Goal: Check status: Check status

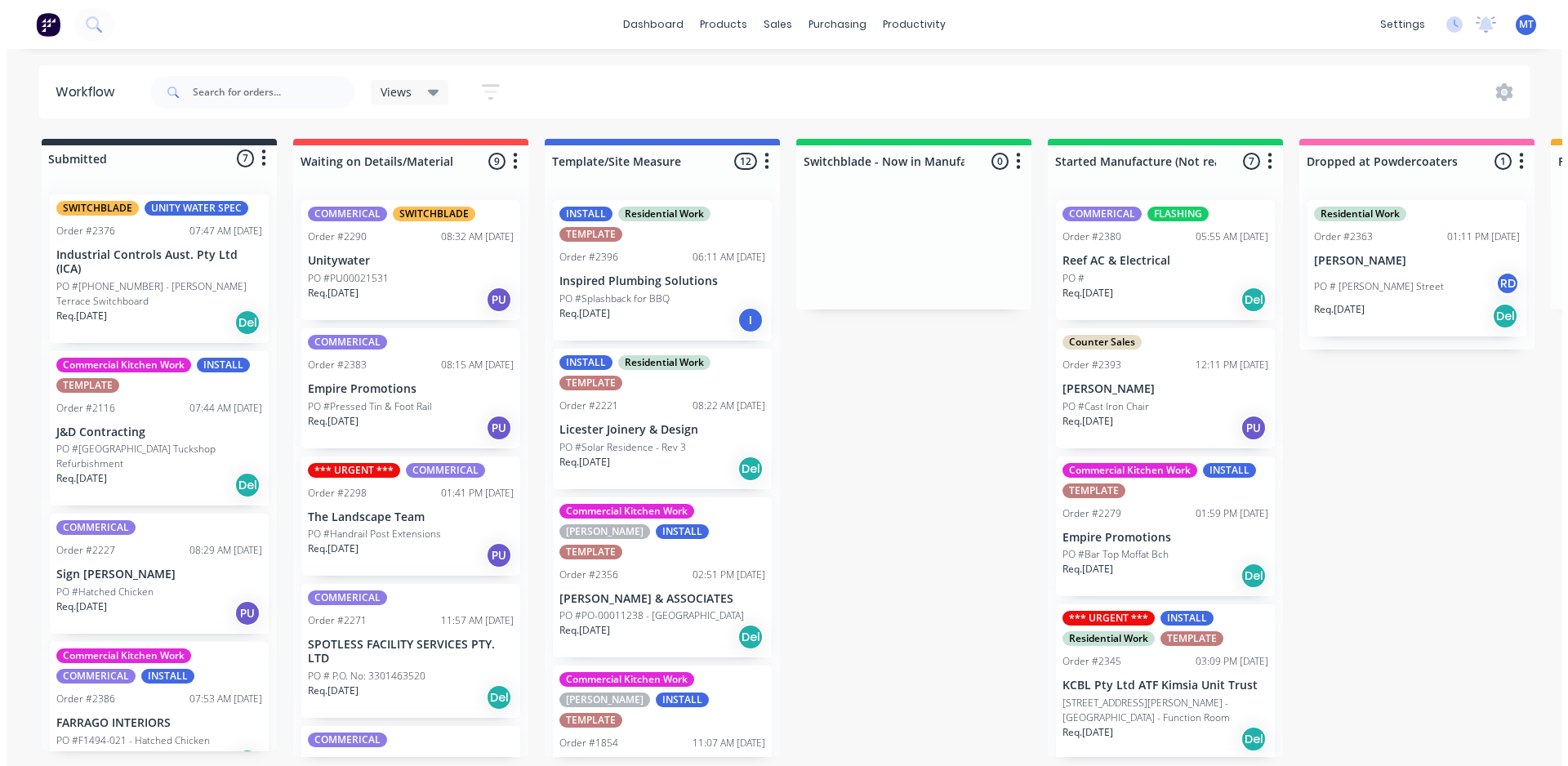
scroll to position [490, 0]
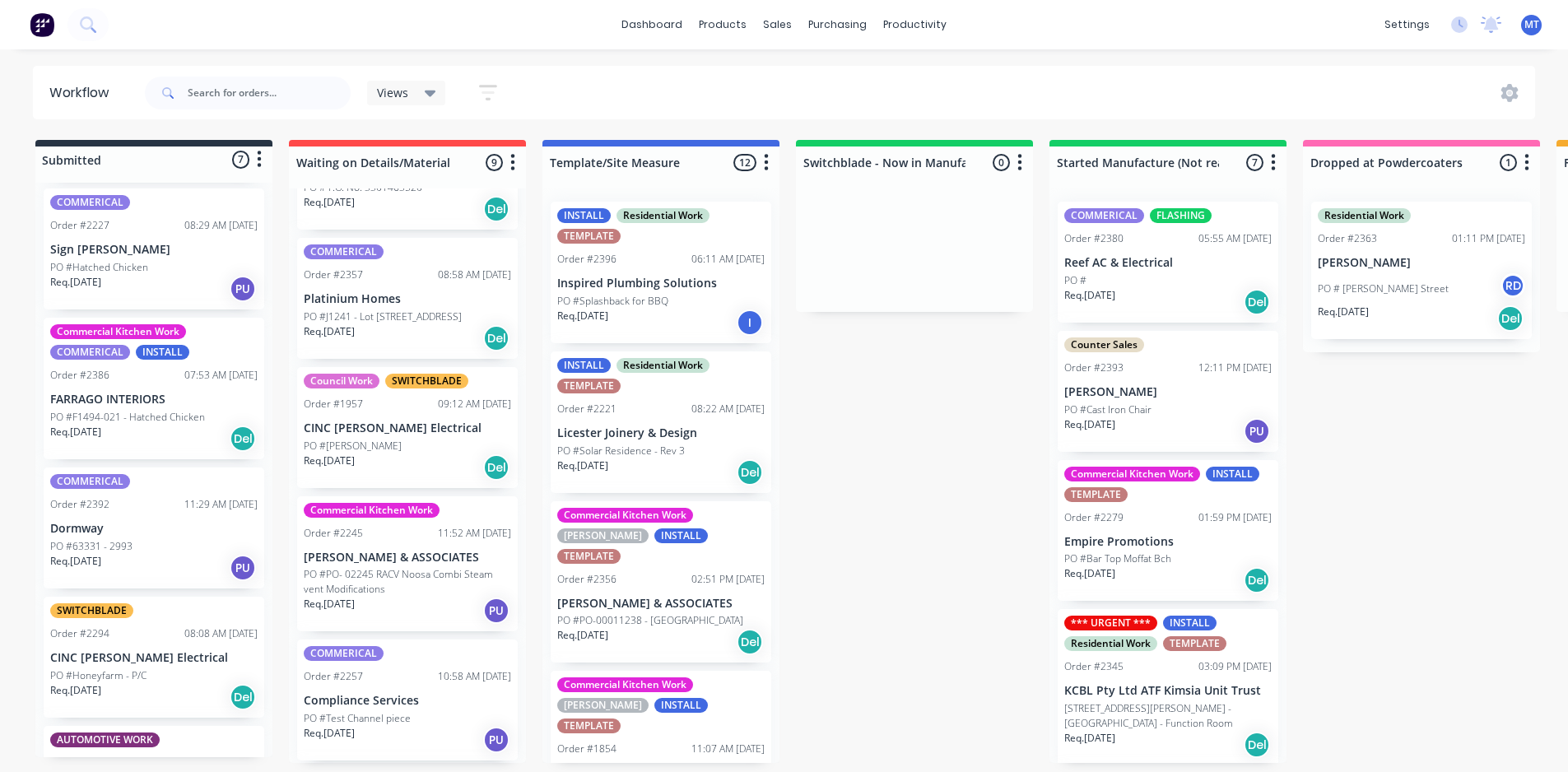
click at [428, 97] on icon at bounding box center [430, 93] width 12 height 18
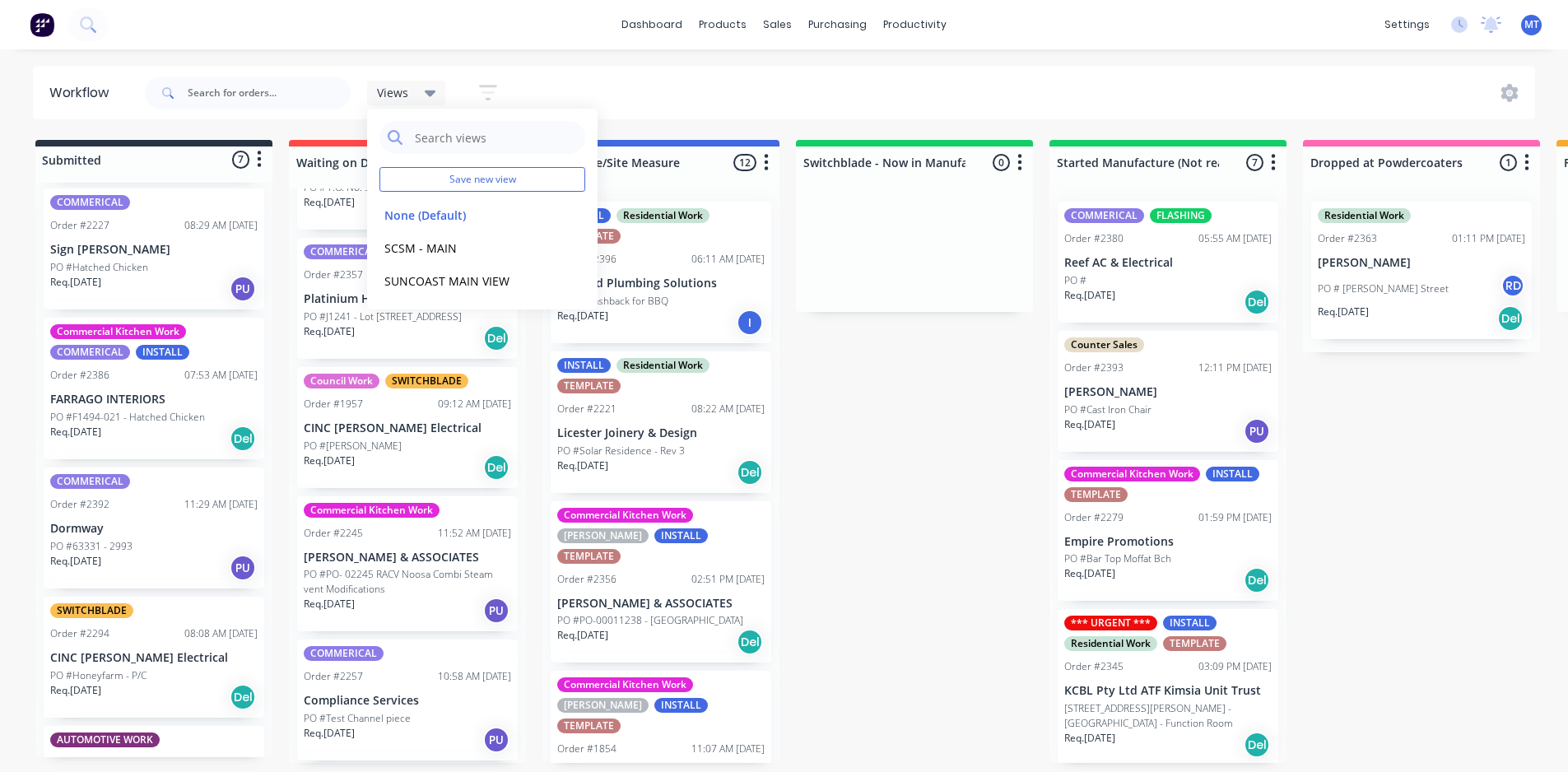
click at [591, 82] on div "Views Save new view None (Default) edit SCSM - MAIN edit SUNCOAST MAIN VIEW edi…" at bounding box center [838, 93] width 1395 height 49
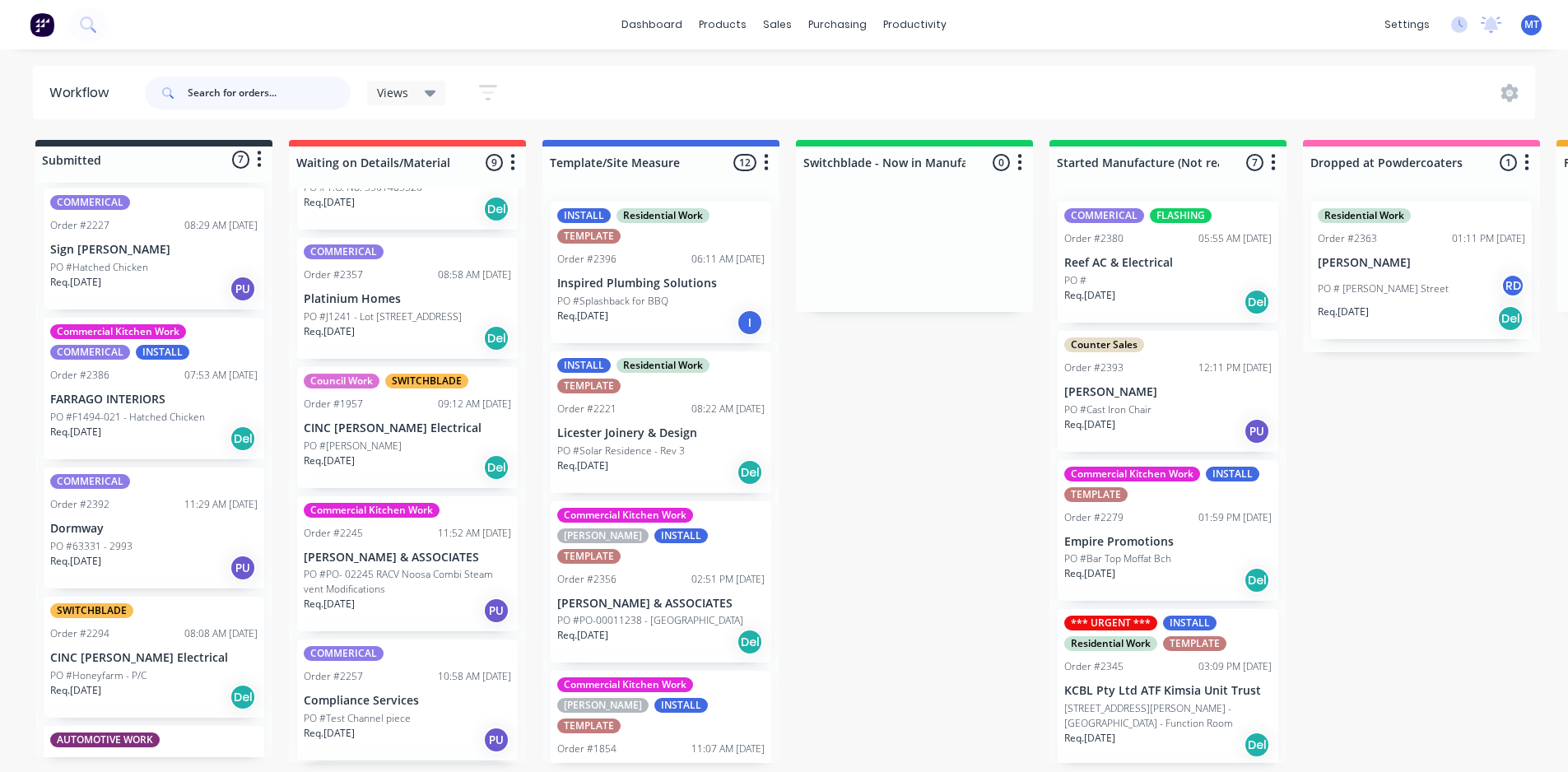
click at [273, 92] on input "text" at bounding box center [269, 93] width 163 height 33
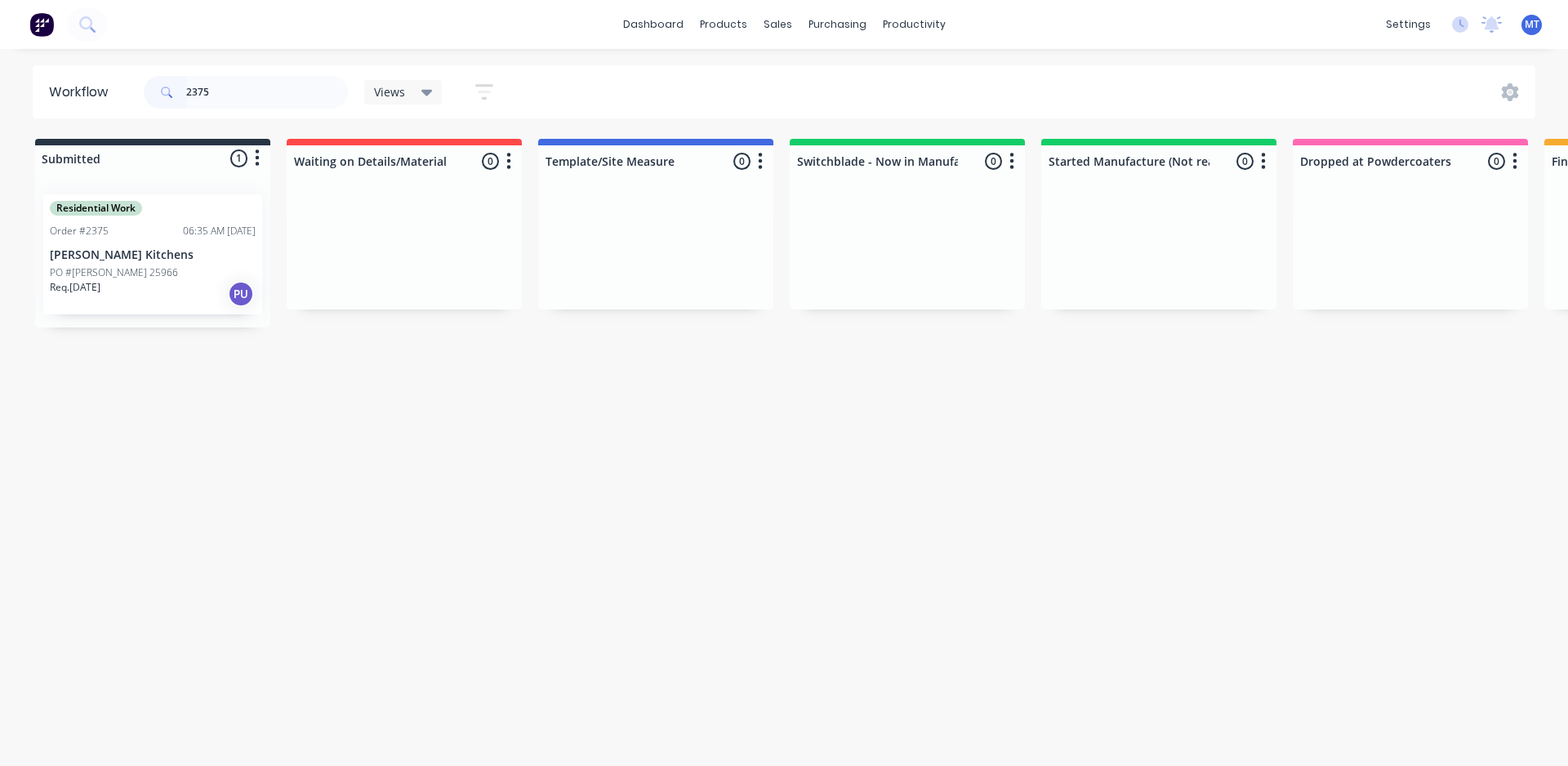
click at [159, 282] on div "Req. [DATE] PU" at bounding box center [152, 293] width 206 height 28
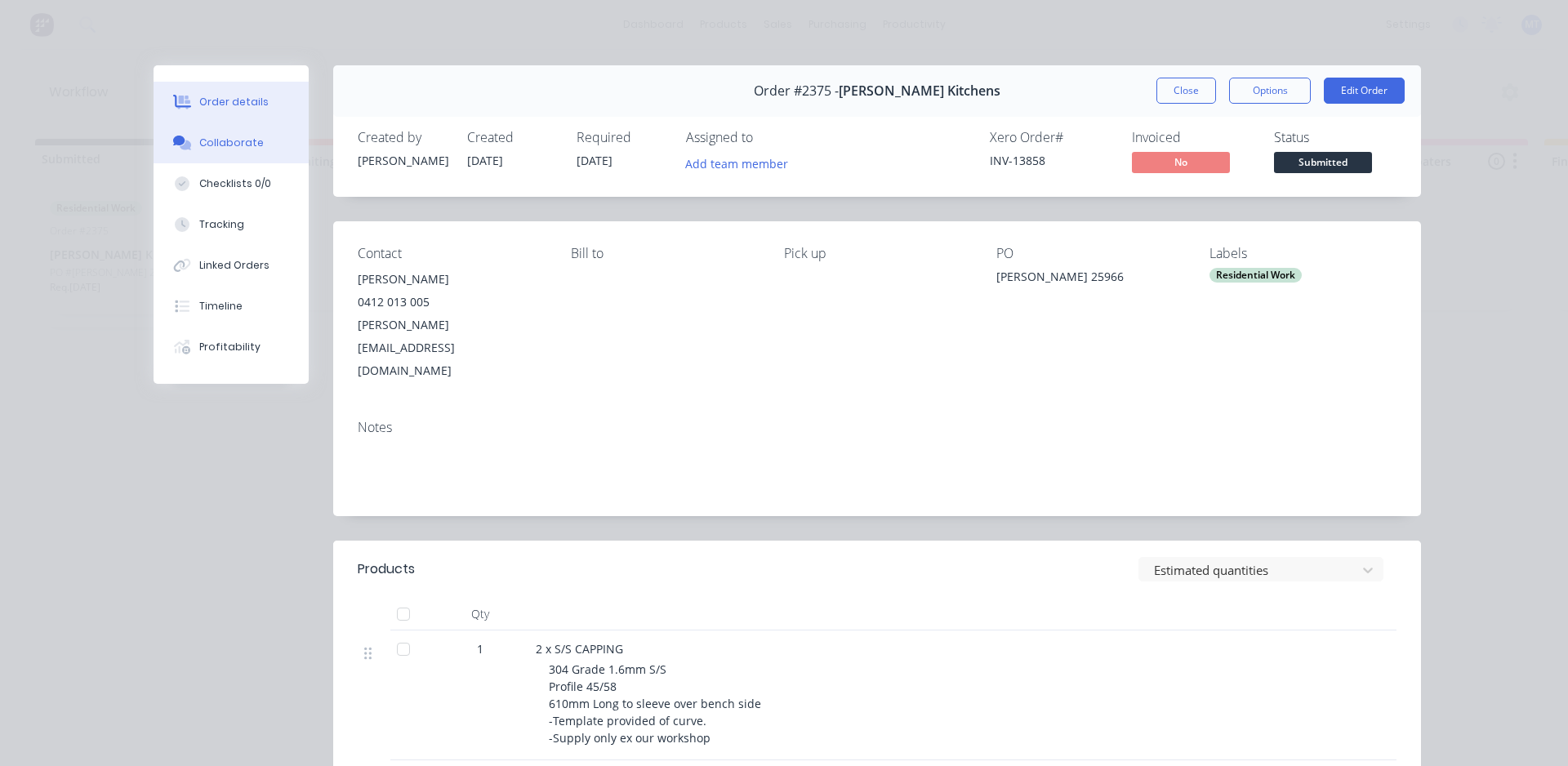
click at [237, 149] on div "Collaborate" at bounding box center [231, 142] width 64 height 14
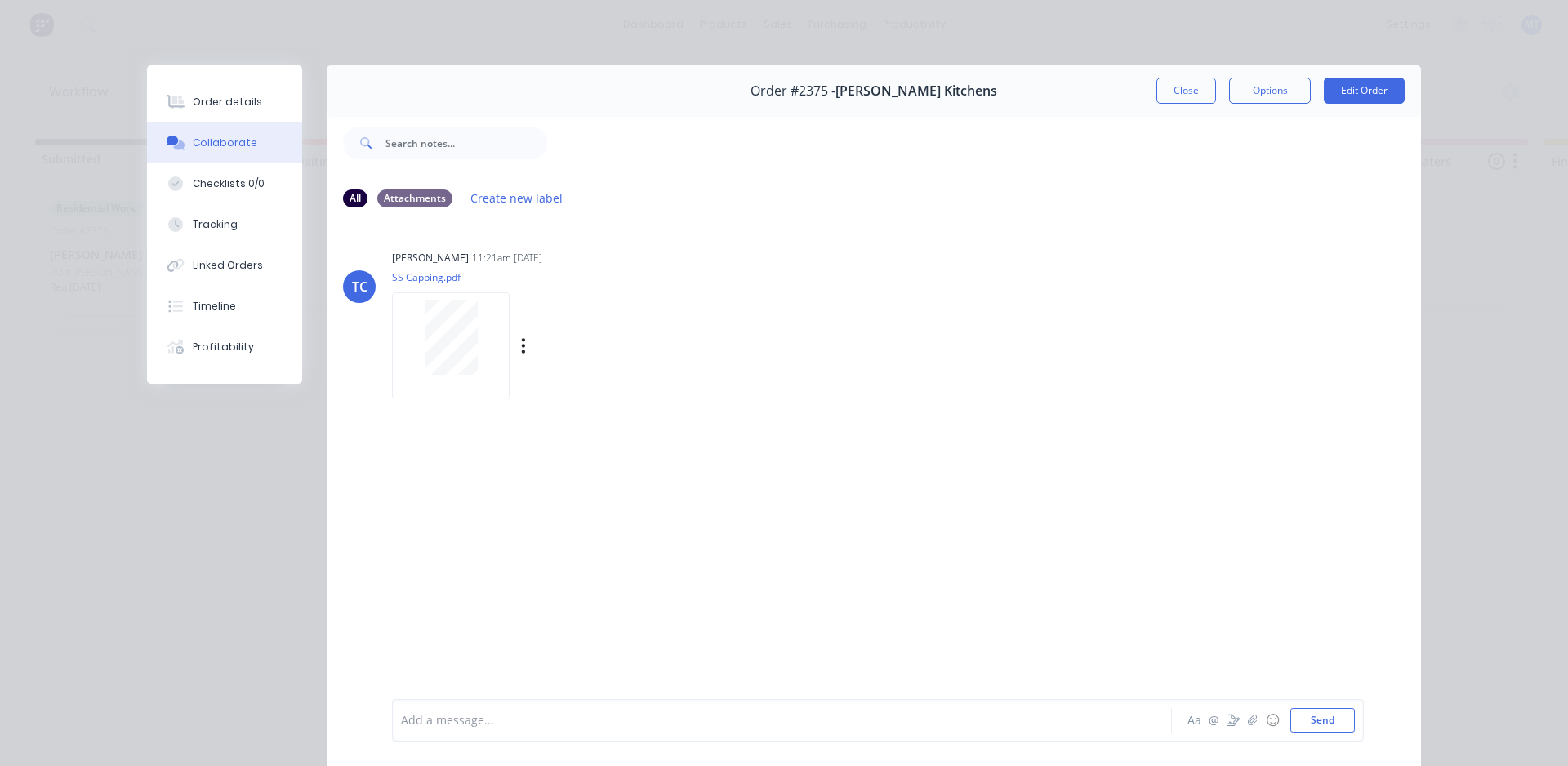
click at [480, 348] on div at bounding box center [450, 337] width 103 height 75
click at [452, 209] on div "All Attachments Create new label" at bounding box center [874, 197] width 1062 height 22
click at [218, 97] on div "Order details" at bounding box center [227, 102] width 69 height 14
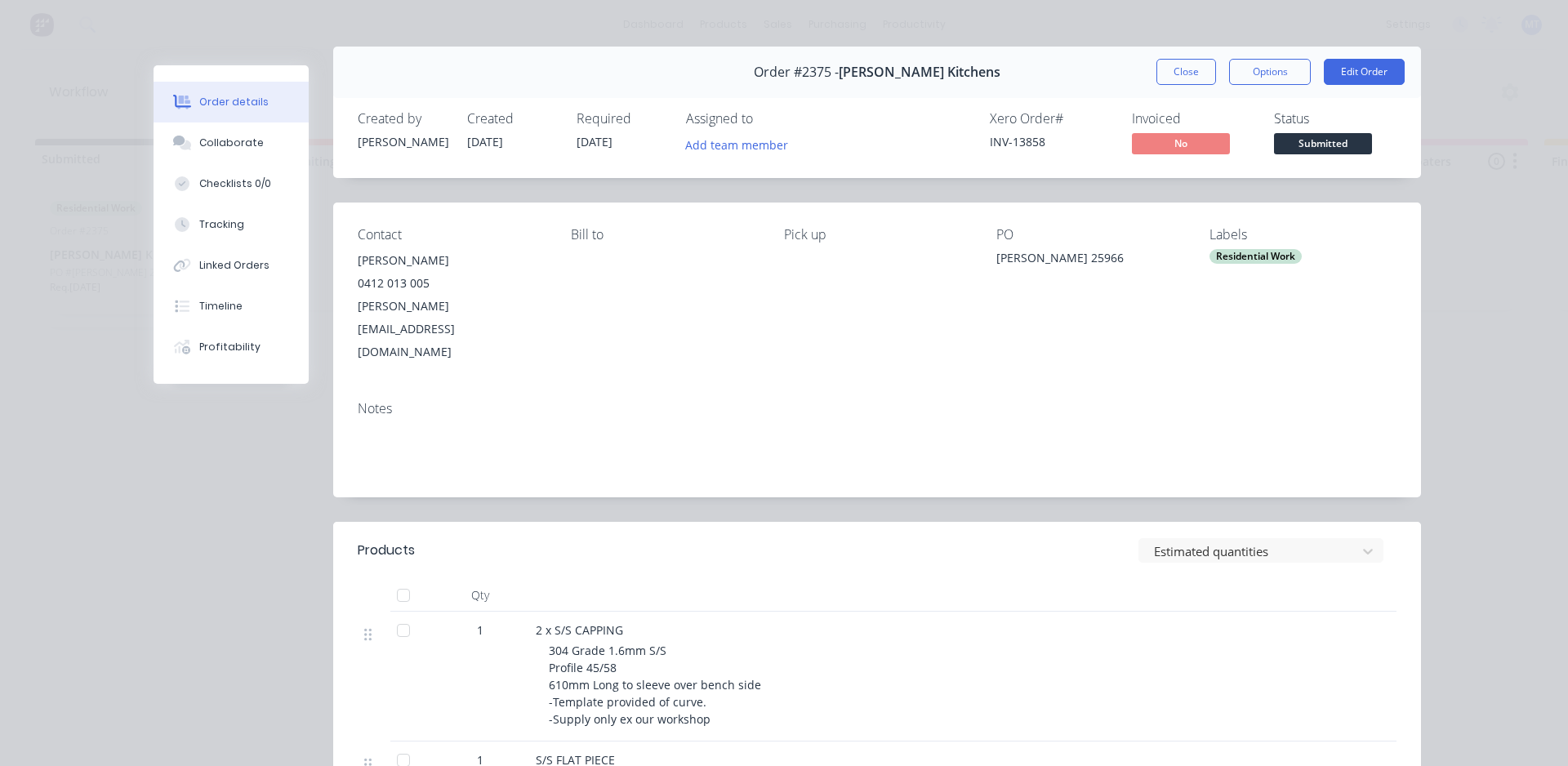
scroll to position [0, 0]
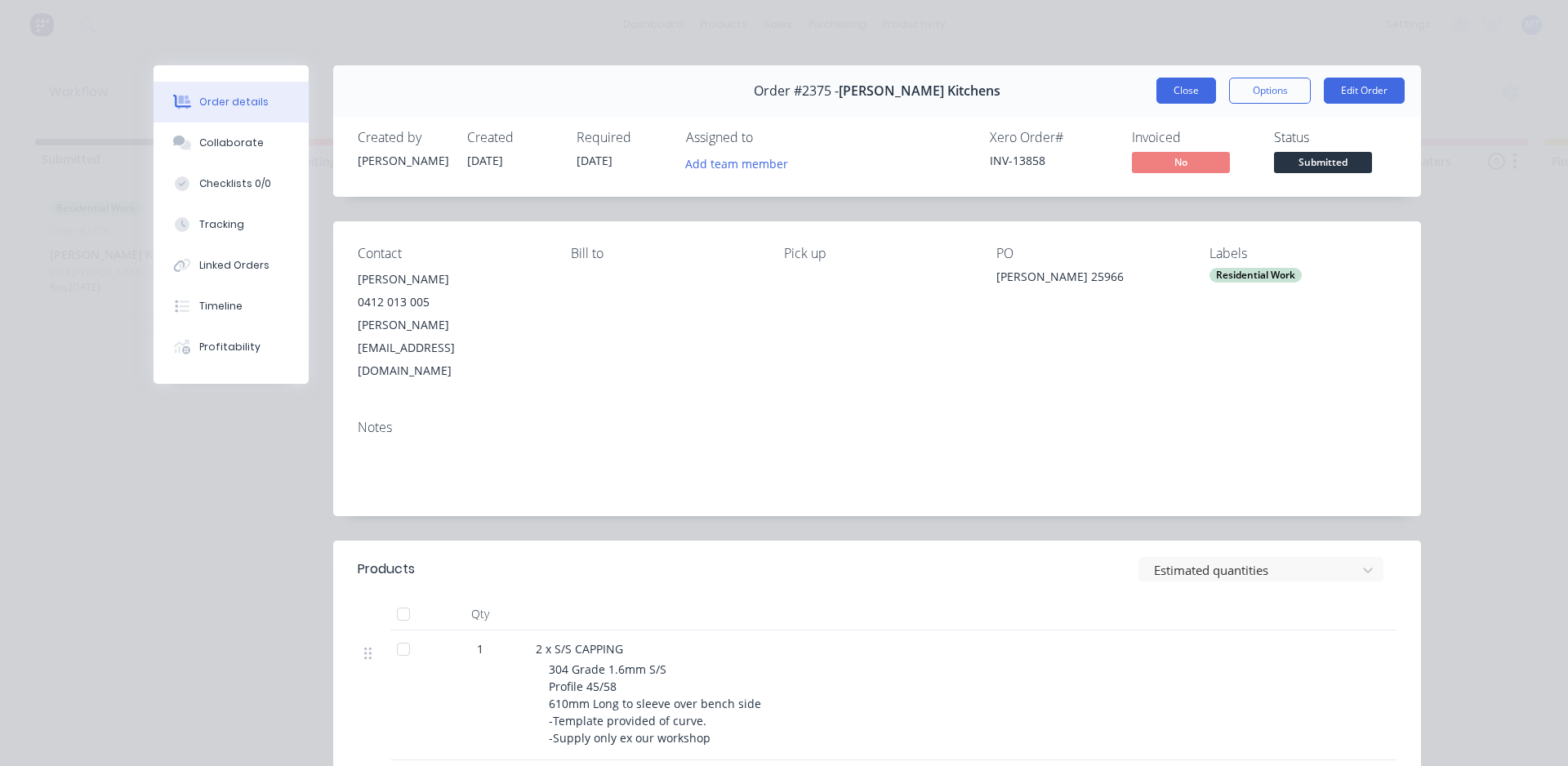
click at [1175, 97] on button "Close" at bounding box center [1186, 90] width 59 height 26
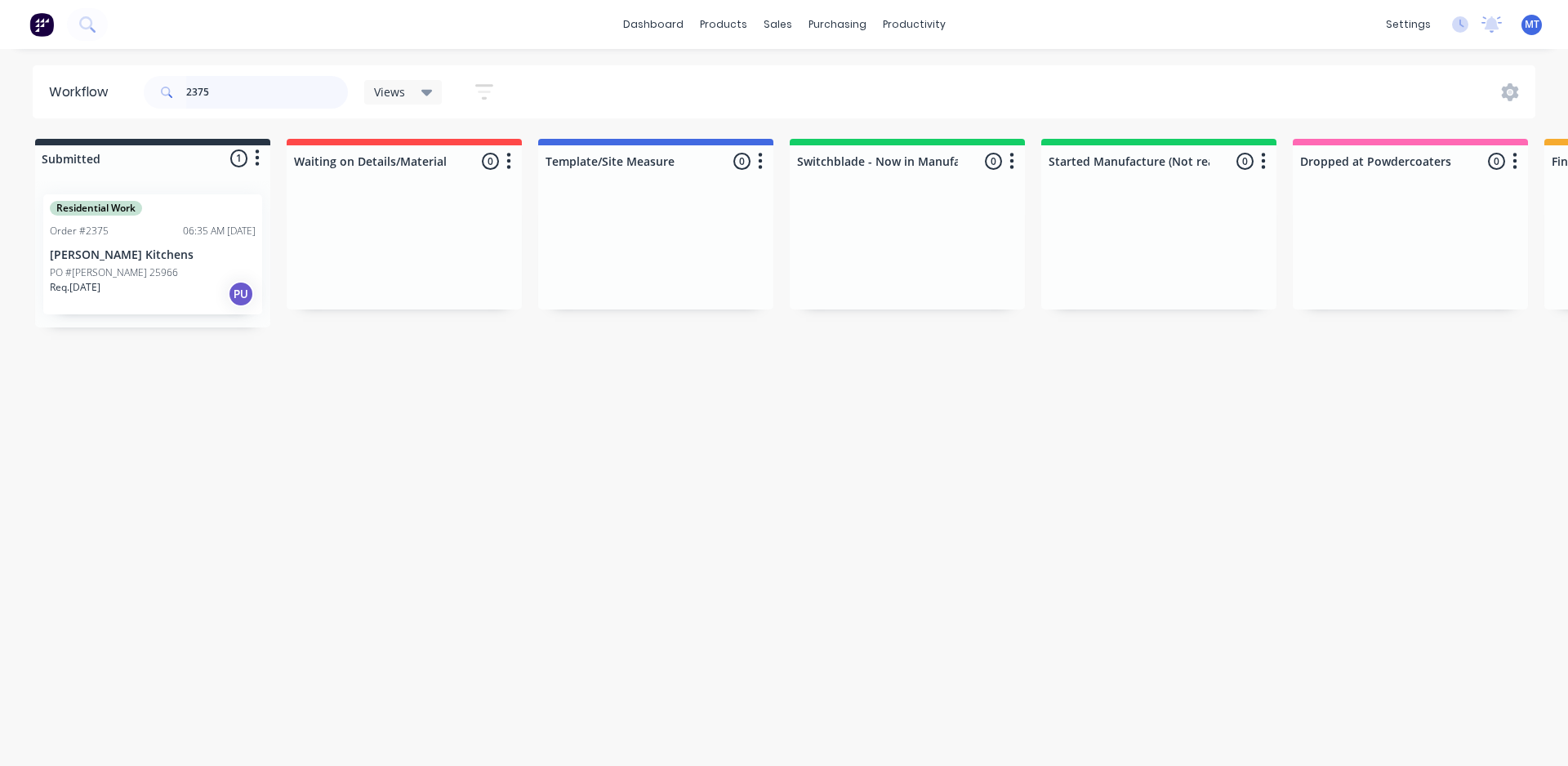
click at [285, 96] on input "2375" at bounding box center [267, 92] width 162 height 33
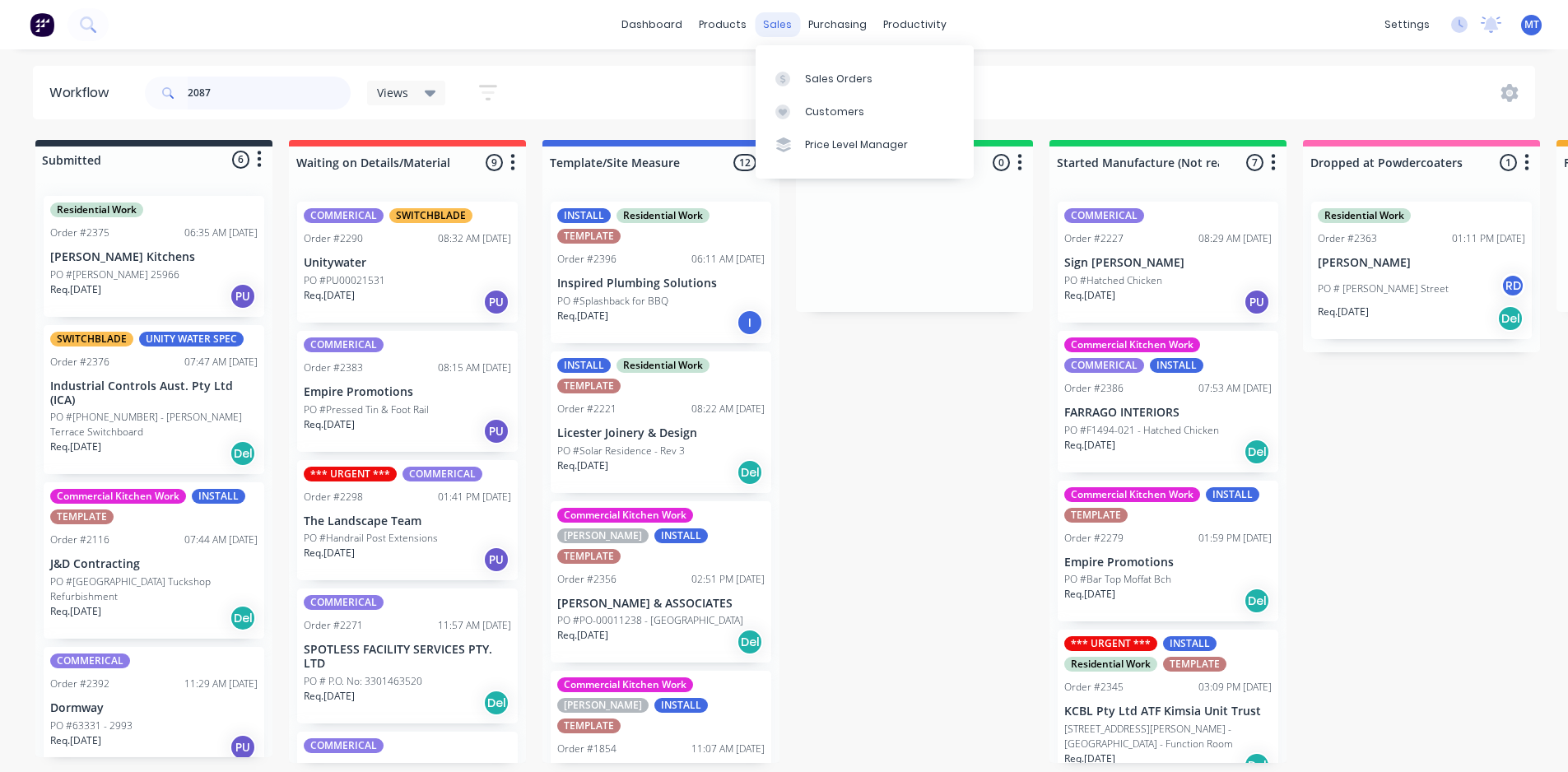
type input "2087"
click at [779, 26] on div "sales" at bounding box center [777, 25] width 45 height 25
click at [837, 80] on div "Sales Orders" at bounding box center [839, 78] width 68 height 14
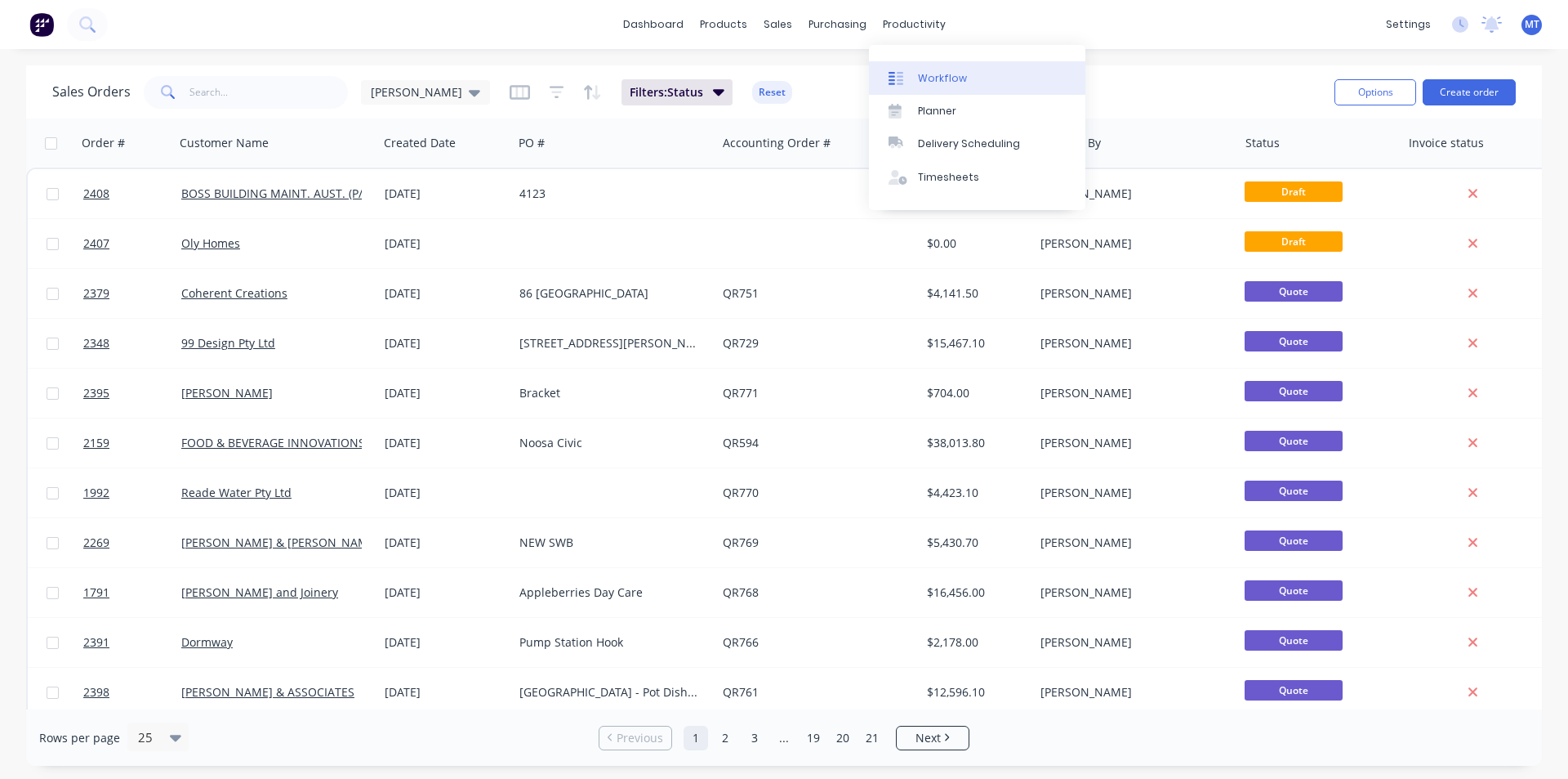
click at [944, 76] on div "Workflow" at bounding box center [942, 78] width 49 height 14
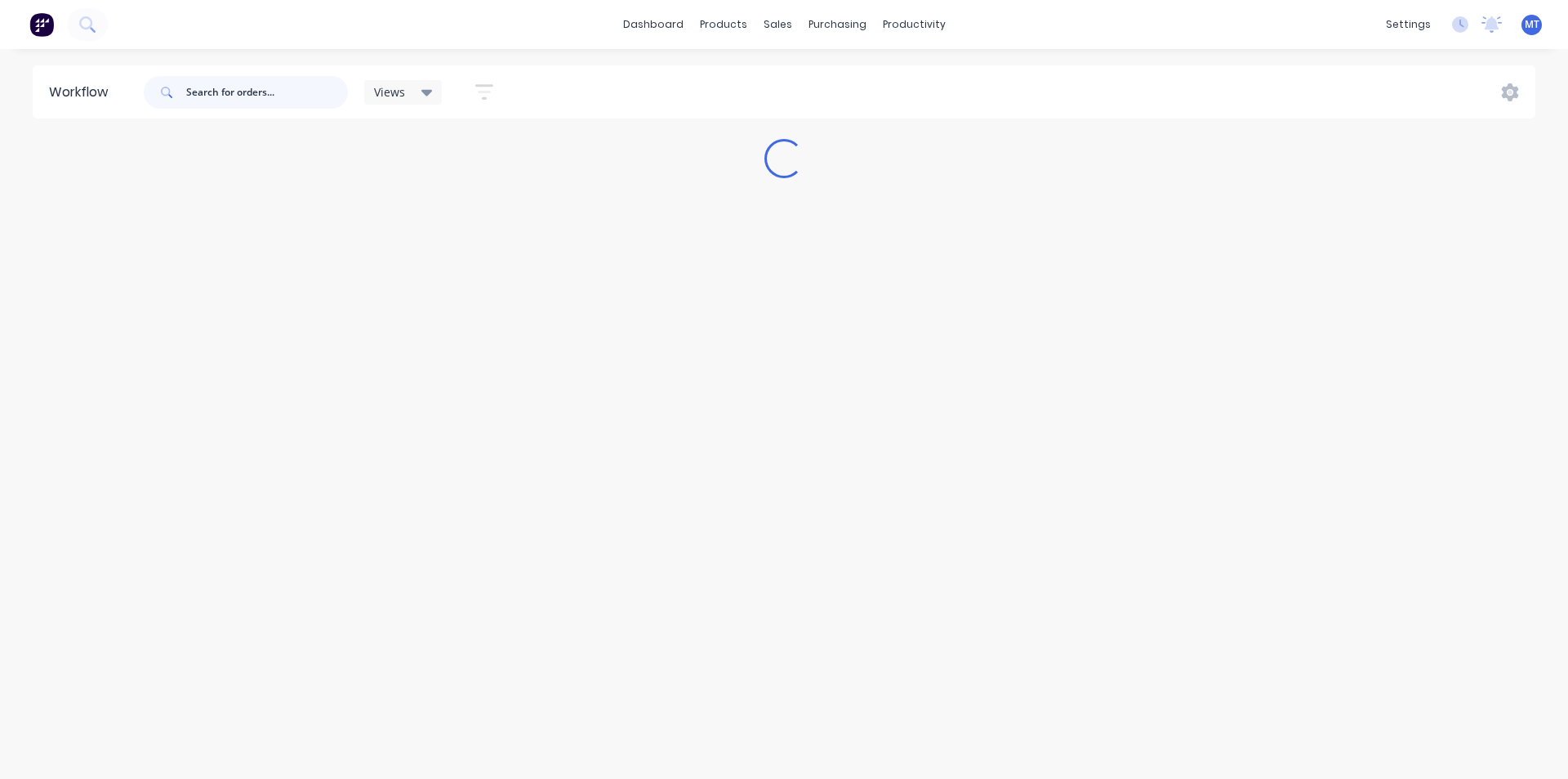
click at [279, 96] on input "text" at bounding box center [267, 92] width 162 height 33
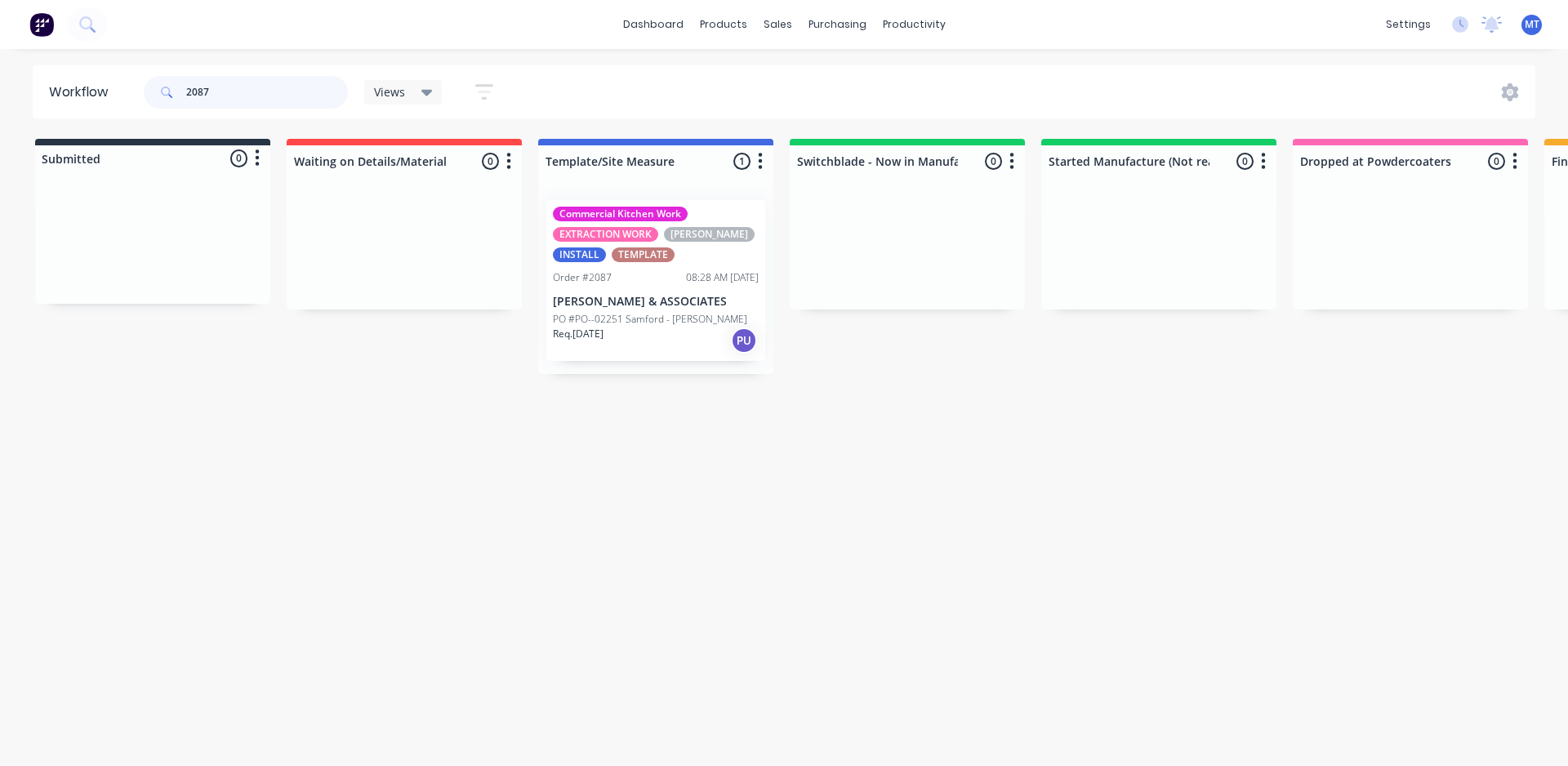
type input "2087"
click at [633, 227] on div "EXTRACTION WORK" at bounding box center [606, 234] width 105 height 14
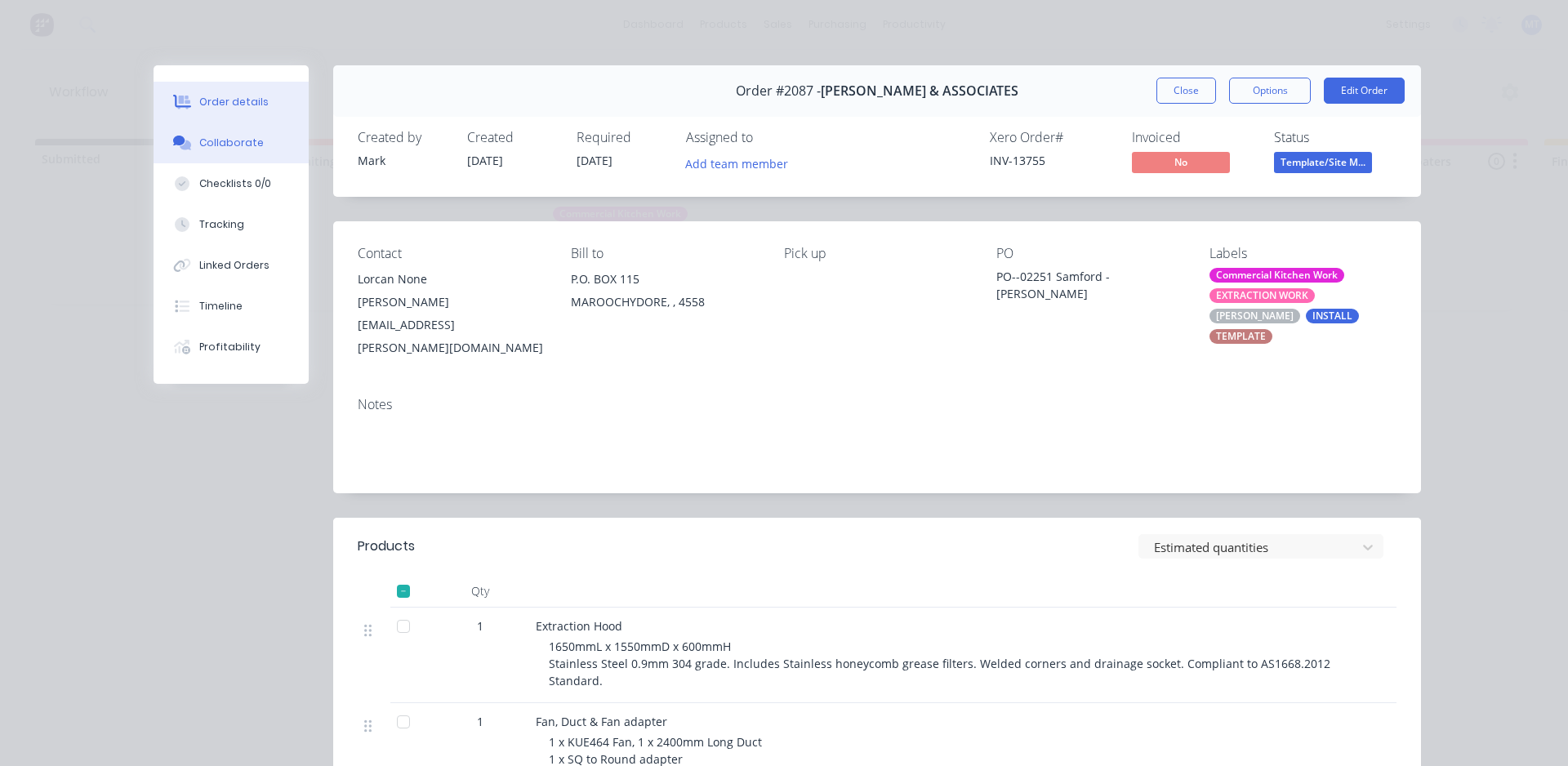
click at [238, 140] on div "Collaborate" at bounding box center [231, 142] width 64 height 14
